Goal: Use online tool/utility: Utilize a website feature to perform a specific function

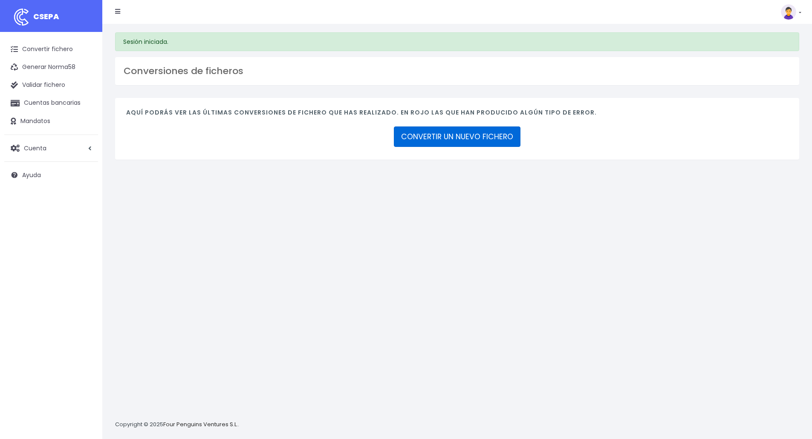
drag, startPoint x: 465, startPoint y: 138, endPoint x: 469, endPoint y: 137, distance: 4.8
click at [466, 138] on link "CONVERTIR UN NUEVO FICHERO" at bounding box center [457, 137] width 127 height 20
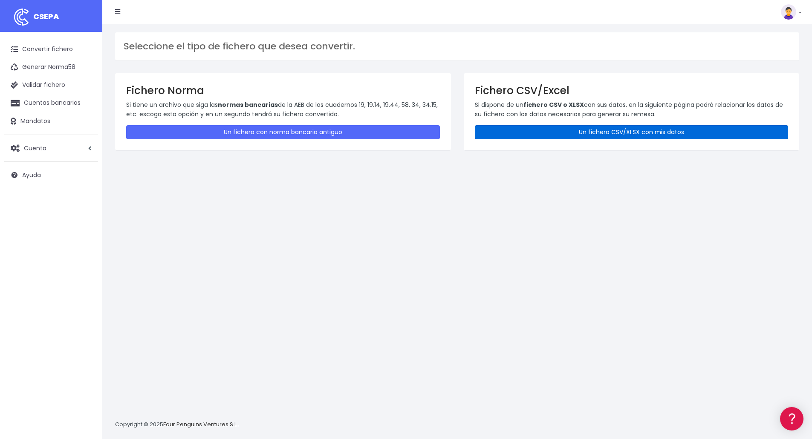
drag, startPoint x: 594, startPoint y: 134, endPoint x: 593, endPoint y: 141, distance: 7.9
click at [594, 134] on link "Un fichero CSV/XLSX con mis datos" at bounding box center [632, 132] width 314 height 14
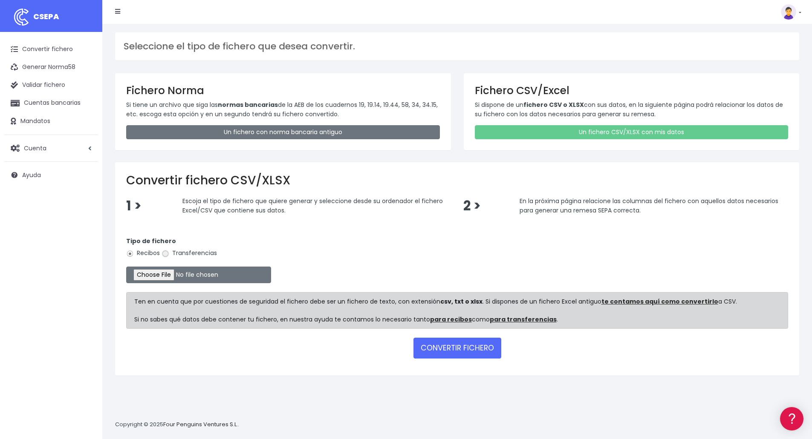
click at [169, 254] on input "Transferencias" at bounding box center [166, 254] width 8 height 8
radio input "true"
click at [163, 278] on input "file" at bounding box center [198, 275] width 145 height 17
type input "C:\fakepath\Fichero Pago Empleados Peninsula 08-2025.xlsx"
click at [448, 351] on button "CONVERTIR FICHERO" at bounding box center [457, 348] width 88 height 20
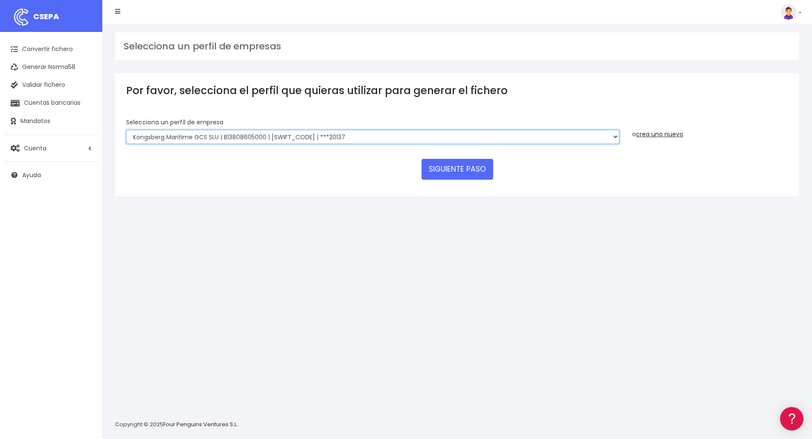
click at [349, 135] on select "Kongsberg Maritime GCS SLU | B13808605000 | CHASESM3XXX | ***03446 Kongsberg Ma…" at bounding box center [372, 137] width 493 height 14
select select "2533"
click at [126, 130] on select "Kongsberg Maritime GCS SLU | B13808605000 | CHASESM3XXX | ***03446 Kongsberg Ma…" at bounding box center [372, 137] width 493 height 14
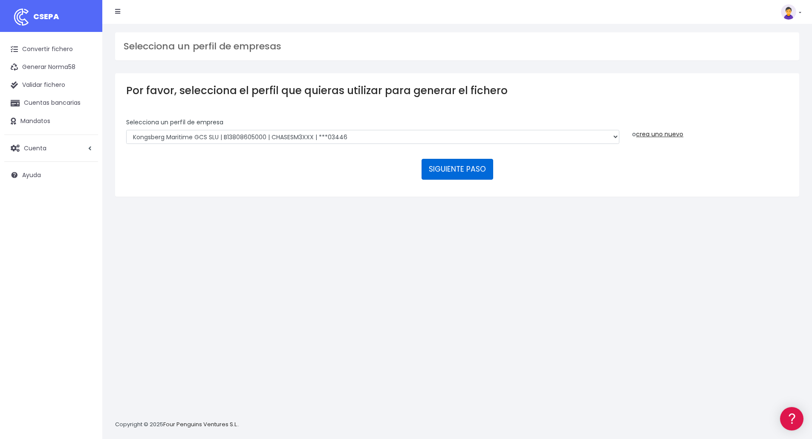
click at [448, 169] on button "SIGUIENTE PASO" at bounding box center [457, 169] width 72 height 20
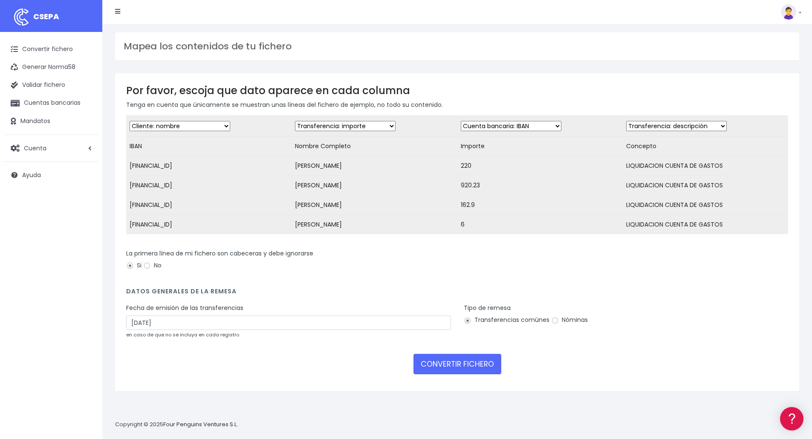
click at [202, 124] on select "Desechar campo Cliente: nombre Cliente: DNI Cliente: Email Cliente: referencia …" at bounding box center [180, 126] width 101 height 10
select select "iban"
click at [130, 121] on select "Desechar campo Cliente: nombre Cliente: DNI Cliente: Email Cliente: referencia …" at bounding box center [180, 126] width 101 height 10
click at [331, 125] on select "Desechar campo Cliente: nombre Cliente: DNI Cliente: Email Cliente: referencia …" at bounding box center [345, 126] width 101 height 10
select select "creditor"
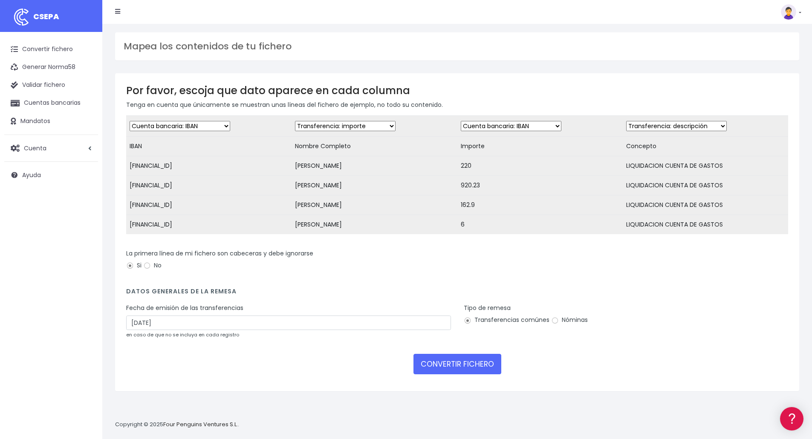
click at [295, 121] on select "Desechar campo Cliente: nombre Cliente: DNI Cliente: Email Cliente: referencia …" at bounding box center [345, 126] width 101 height 10
click at [472, 124] on select "Desechar campo Cliente: nombre Cliente: DNI Cliente: Email Cliente: referencia …" at bounding box center [511, 126] width 101 height 10
select select "amount"
click at [461, 121] on select "Desechar campo Cliente: nombre Cliente: DNI Cliente: Email Cliente: referencia …" at bounding box center [511, 126] width 101 height 10
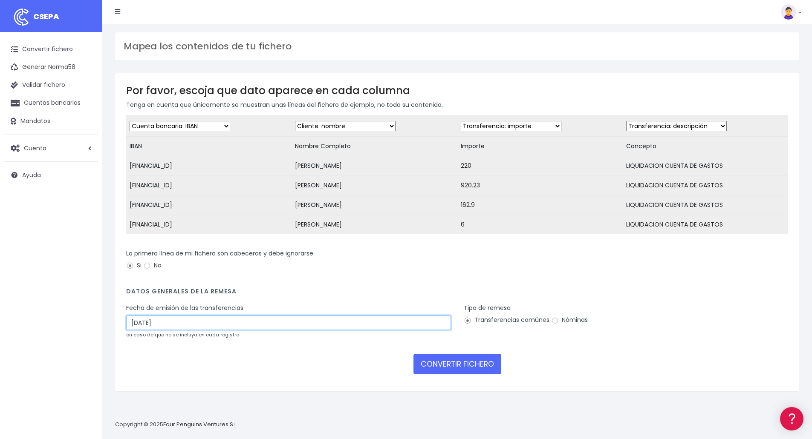
click at [286, 330] on input "24/08/2025" at bounding box center [288, 323] width 325 height 14
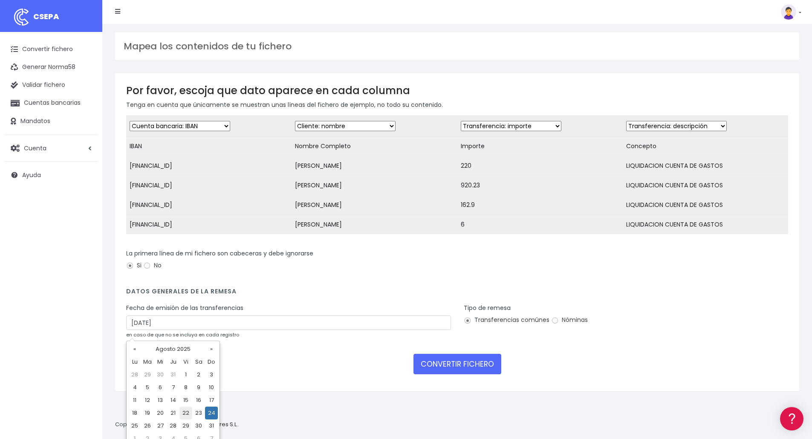
click at [188, 414] on td "22" at bounding box center [185, 413] width 13 height 13
type input "22/08/2025"
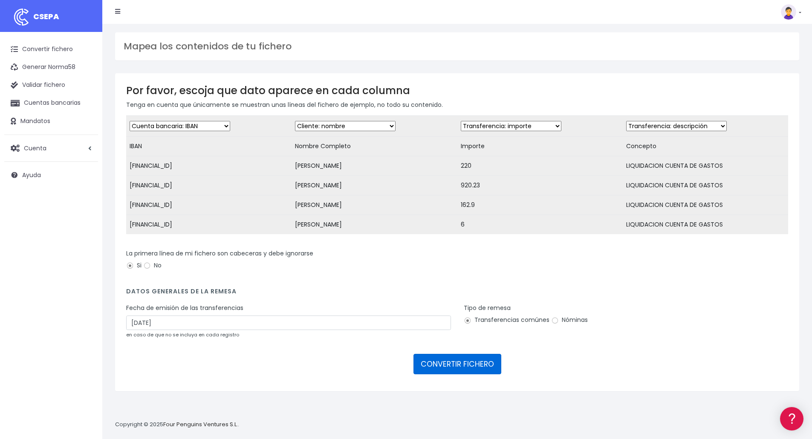
click at [453, 367] on button "CONVERTIR FICHERO" at bounding box center [457, 364] width 88 height 20
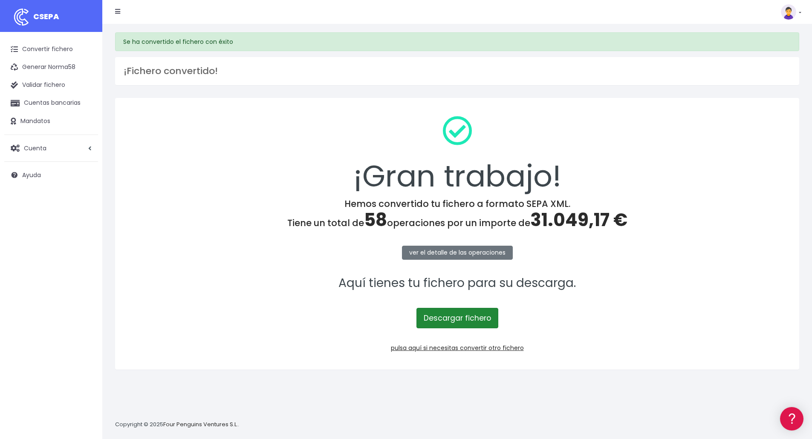
click at [449, 320] on link "Descargar fichero" at bounding box center [457, 318] width 82 height 20
